Goal: Navigation & Orientation: Find specific page/section

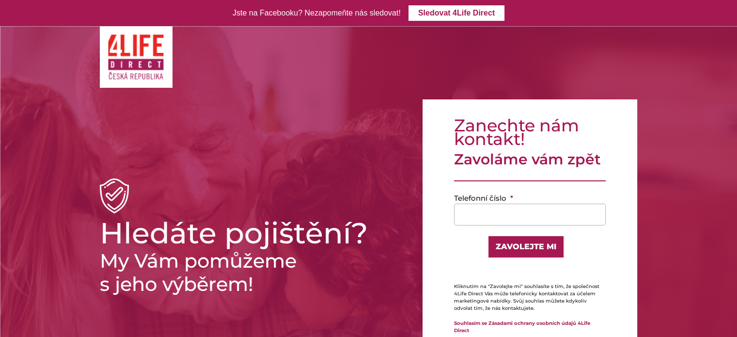
click at [138, 53] on img at bounding box center [136, 56] width 58 height 47
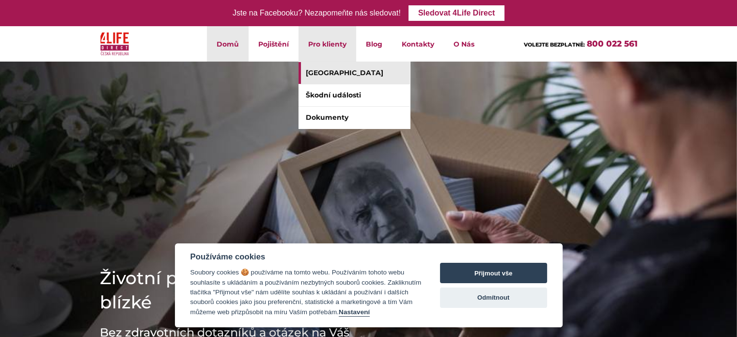
click at [337, 71] on link "[GEOGRAPHIC_DATA]" at bounding box center [353, 73] width 111 height 22
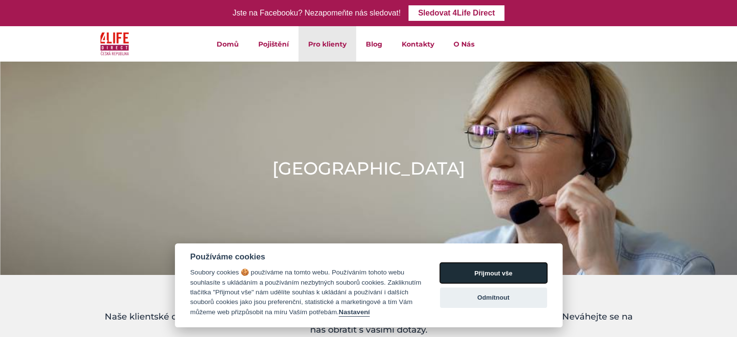
click at [465, 270] on button "Přijmout vše" at bounding box center [493, 272] width 107 height 20
checkbox input "true"
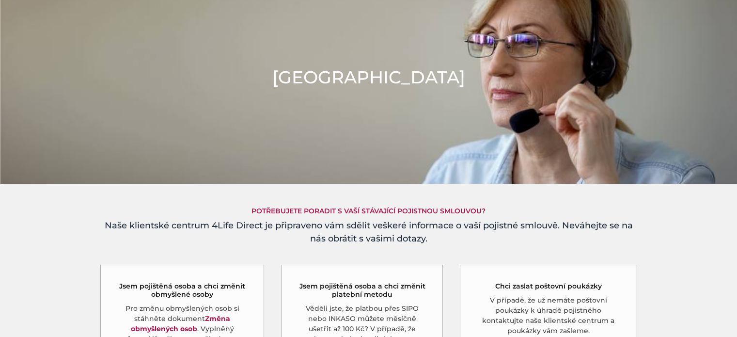
scroll to position [145, 0]
